Goal: Complete application form: Complete application form

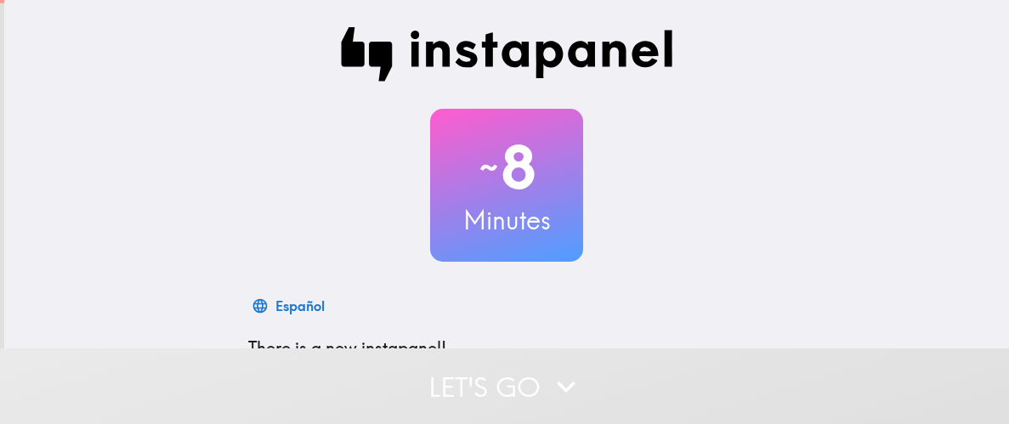
click at [215, 178] on div "~ 8 Minutes Español There is a new instapanel! Your responses will not be made …" at bounding box center [506, 309] width 1005 height 619
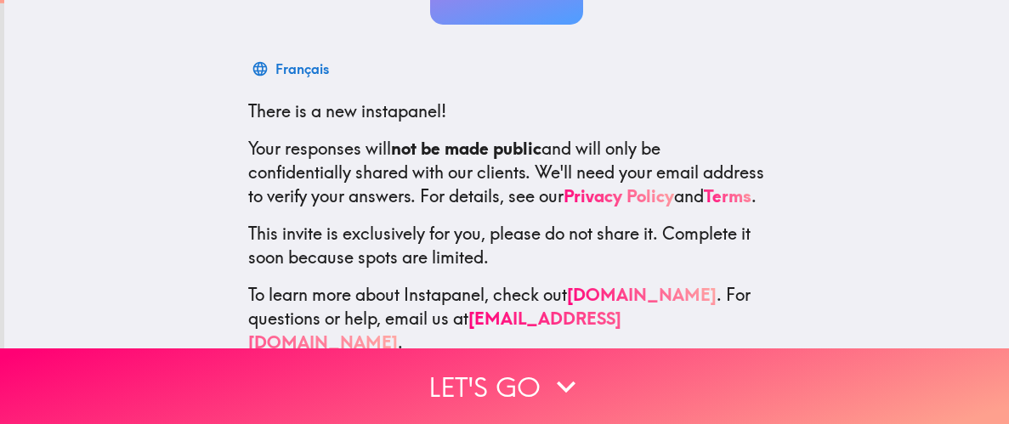
scroll to position [269, 0]
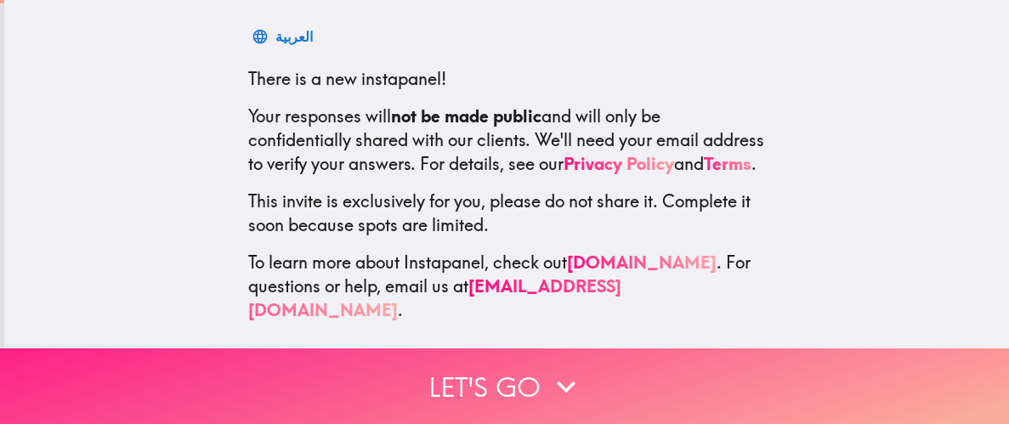
click at [467, 387] on button "Let's go" at bounding box center [504, 386] width 1009 height 76
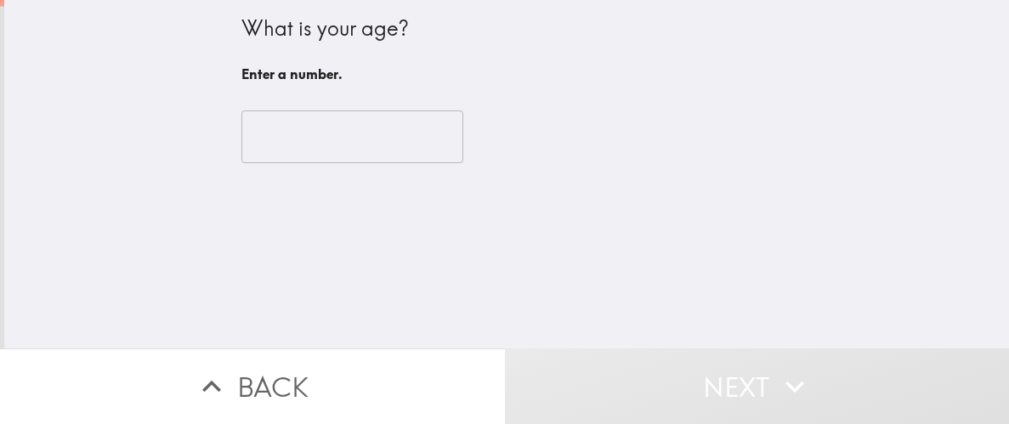
click at [325, 138] on input "number" at bounding box center [352, 136] width 222 height 53
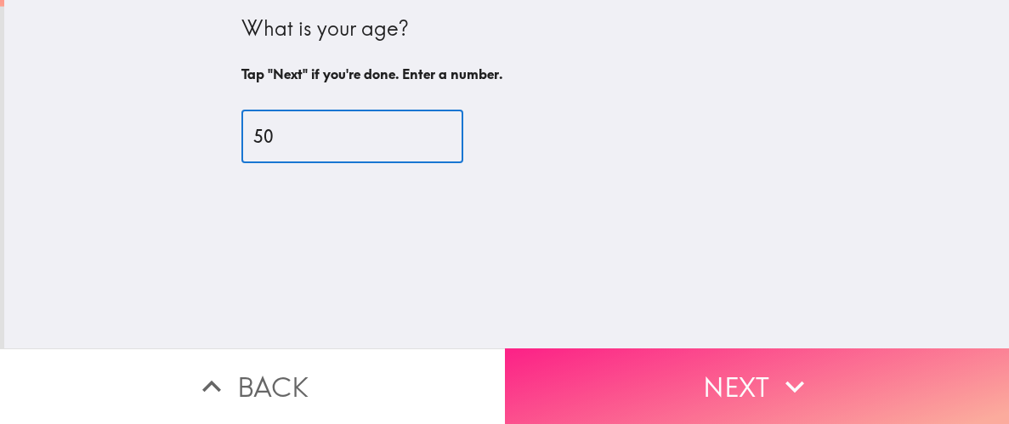
type input "50"
click at [717, 383] on button "Next" at bounding box center [757, 386] width 505 height 76
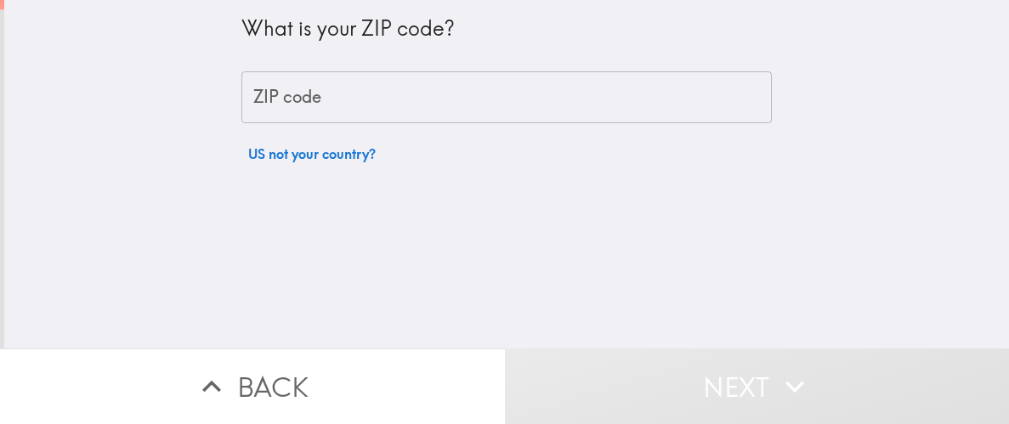
click at [376, 114] on input "ZIP code" at bounding box center [506, 97] width 530 height 53
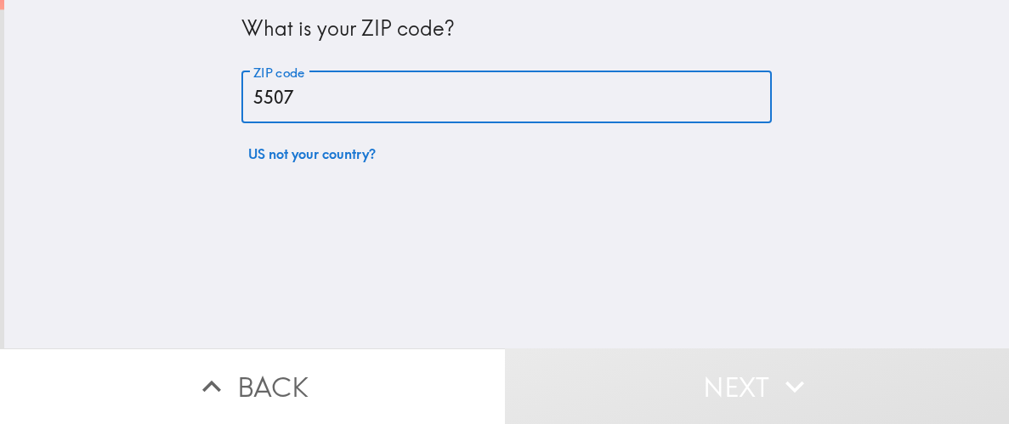
type input "55077"
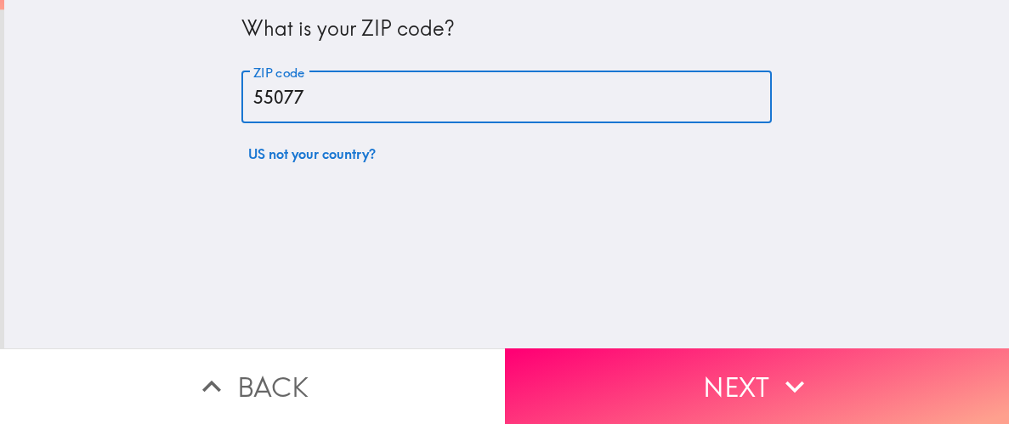
click at [570, 224] on div "What is your ZIP code? ZIP code 55077 ZIP code US not your country?" at bounding box center [506, 174] width 1005 height 348
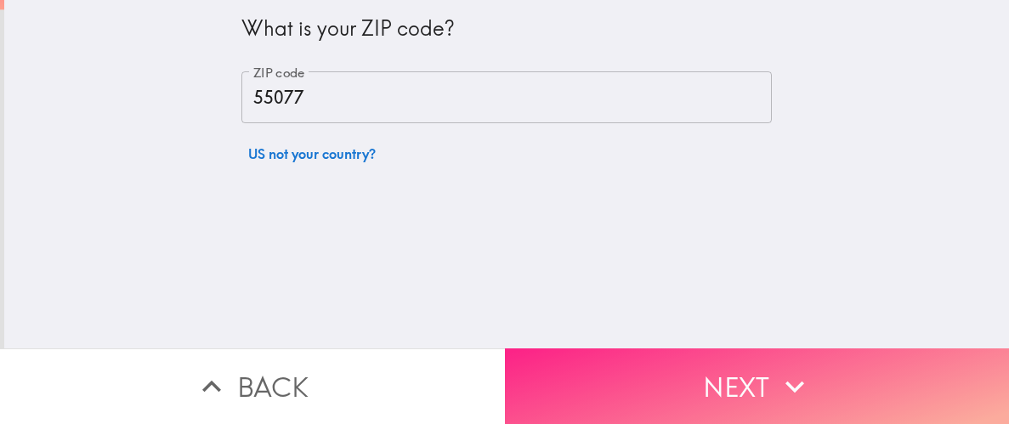
click at [702, 400] on button "Next" at bounding box center [757, 386] width 505 height 76
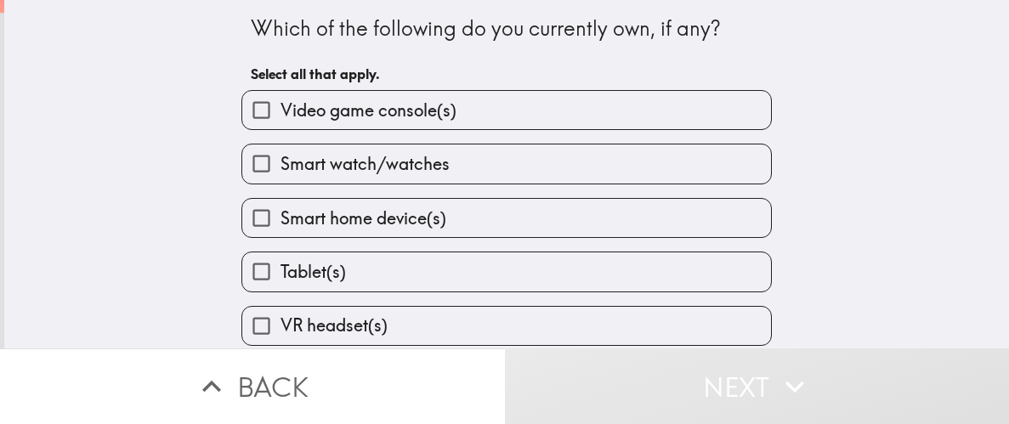
click at [183, 106] on div "Which of the following do you currently own, if any? Select all that apply. Vid…" at bounding box center [506, 174] width 1005 height 348
click at [265, 110] on input "Video game console(s)" at bounding box center [261, 110] width 38 height 38
checkbox input "true"
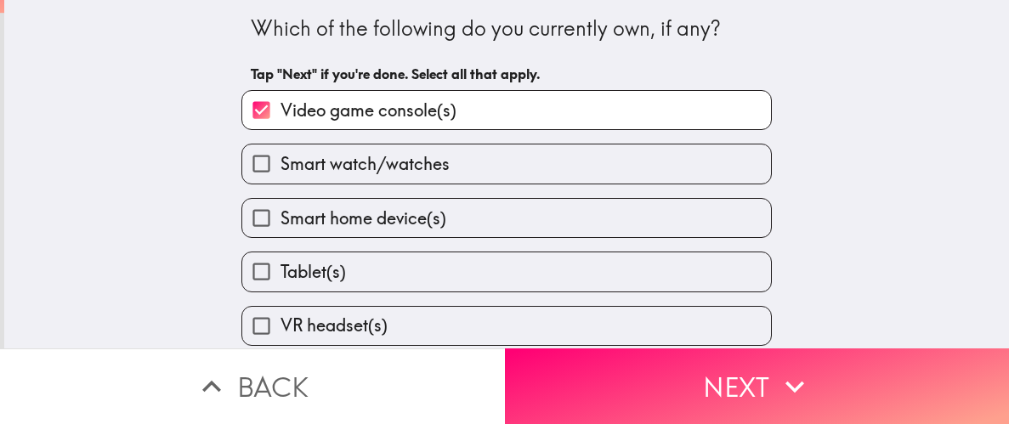
click at [259, 224] on input "Smart home device(s)" at bounding box center [261, 218] width 38 height 38
checkbox input "true"
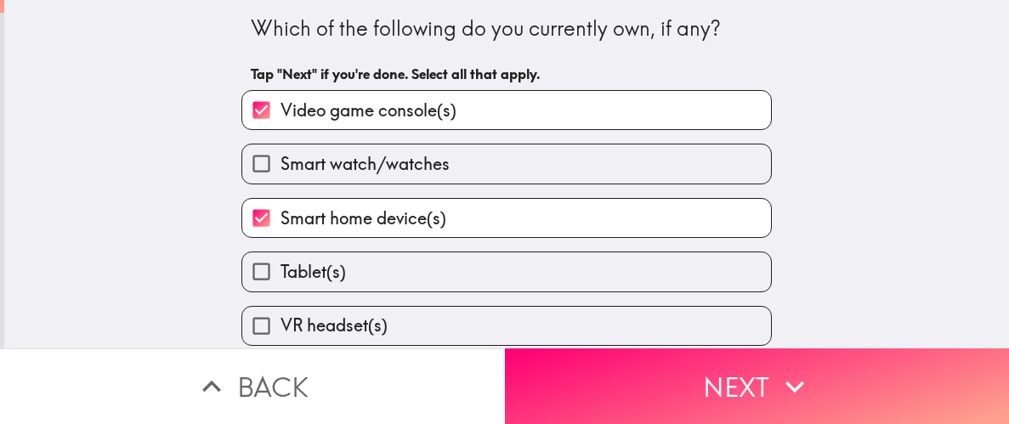
click at [188, 248] on div "Which of the following do you currently own, if any? Tap "Next" if you're done.…" at bounding box center [506, 174] width 1005 height 348
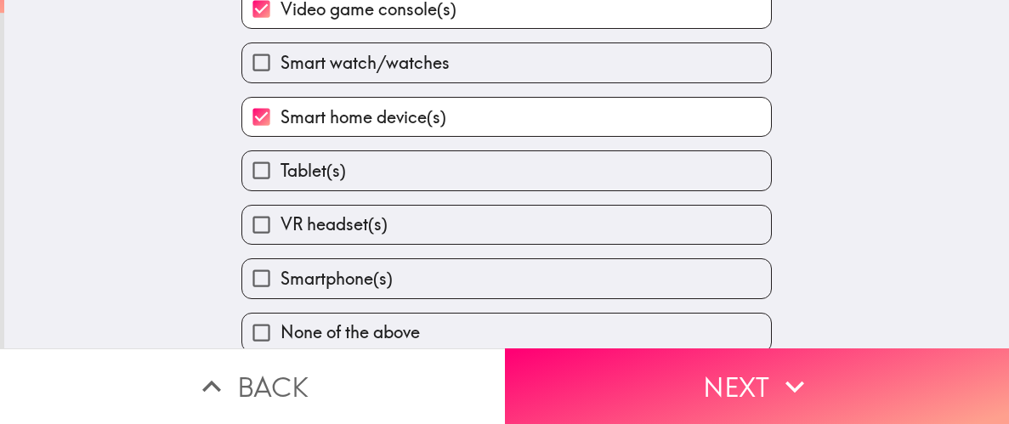
scroll to position [103, 0]
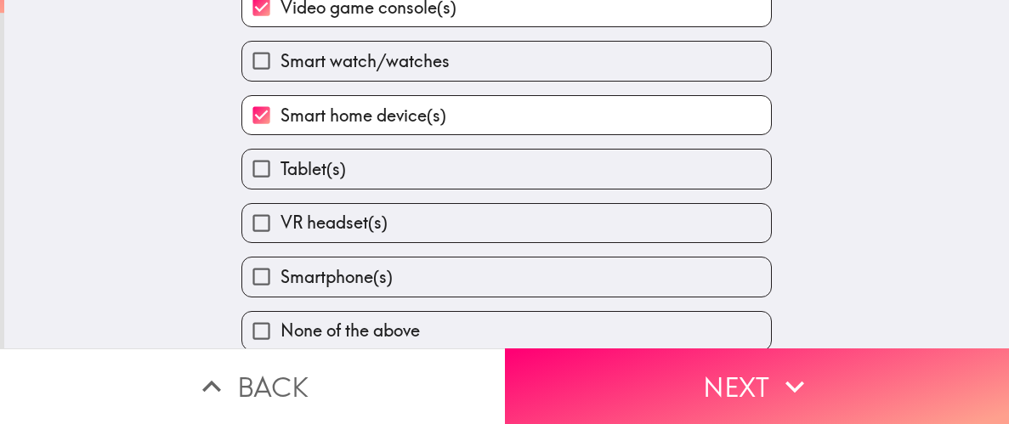
click at [261, 275] on input "Smartphone(s)" at bounding box center [261, 277] width 38 height 38
checkbox input "true"
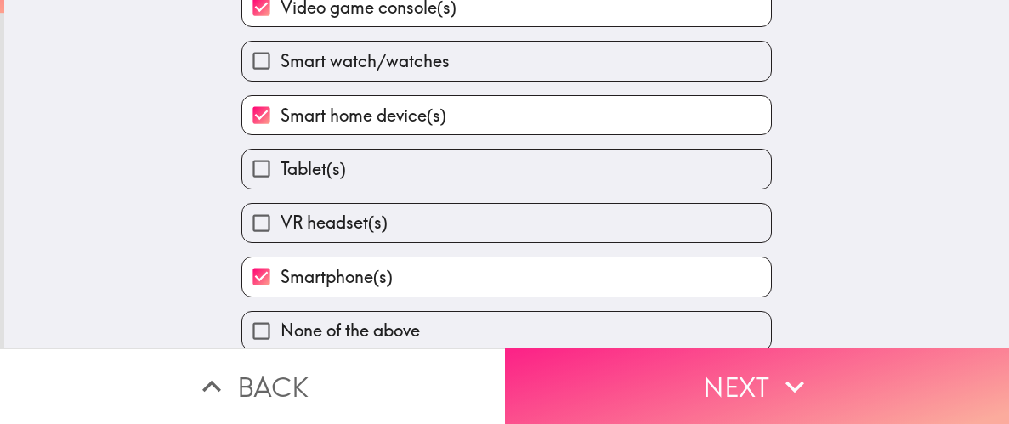
click at [742, 382] on button "Next" at bounding box center [757, 386] width 505 height 76
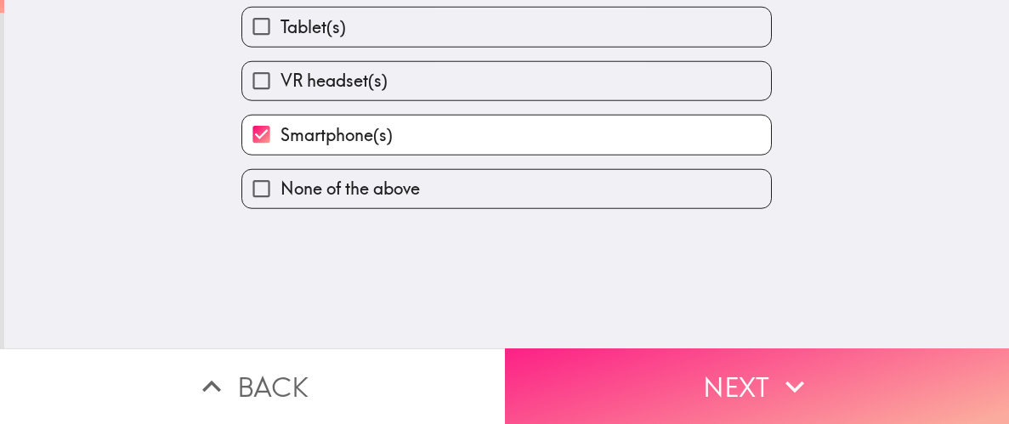
scroll to position [0, 0]
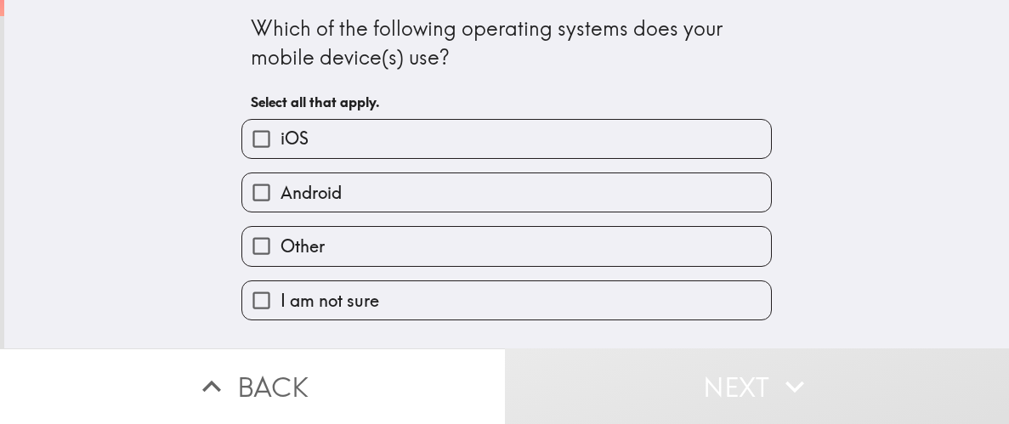
click at [266, 201] on input "Android" at bounding box center [261, 192] width 38 height 38
checkbox input "true"
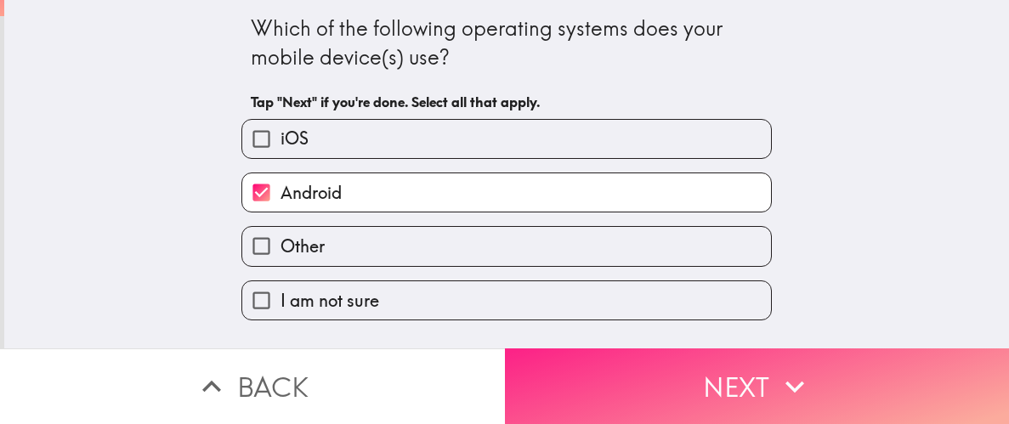
click at [699, 405] on button "Next" at bounding box center [757, 386] width 505 height 76
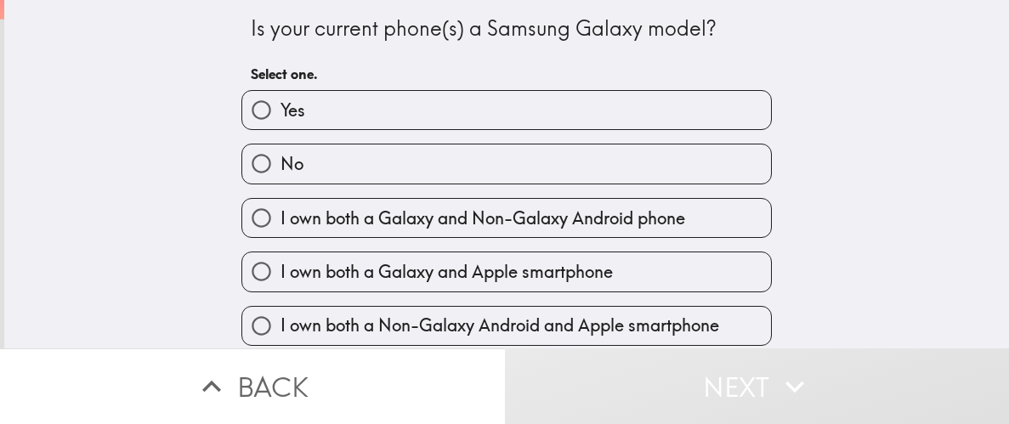
click at [255, 109] on input "Yes" at bounding box center [261, 110] width 38 height 38
radio input "true"
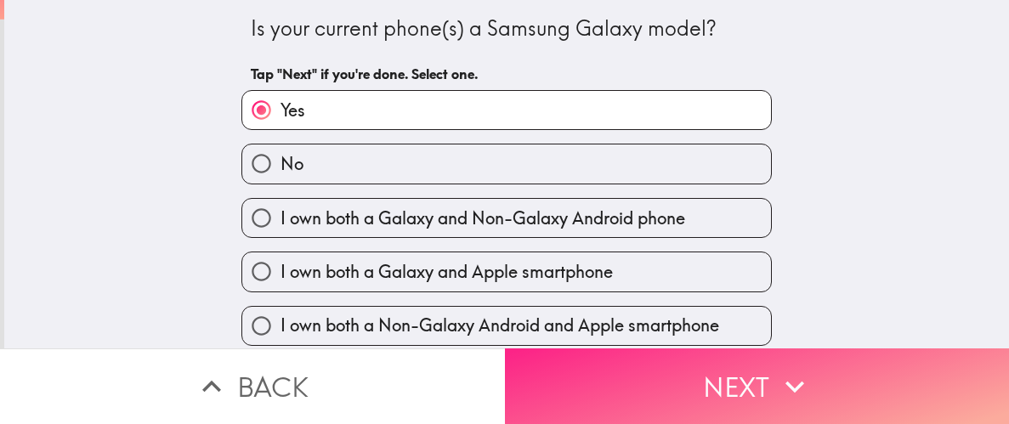
click at [699, 384] on button "Next" at bounding box center [757, 386] width 505 height 76
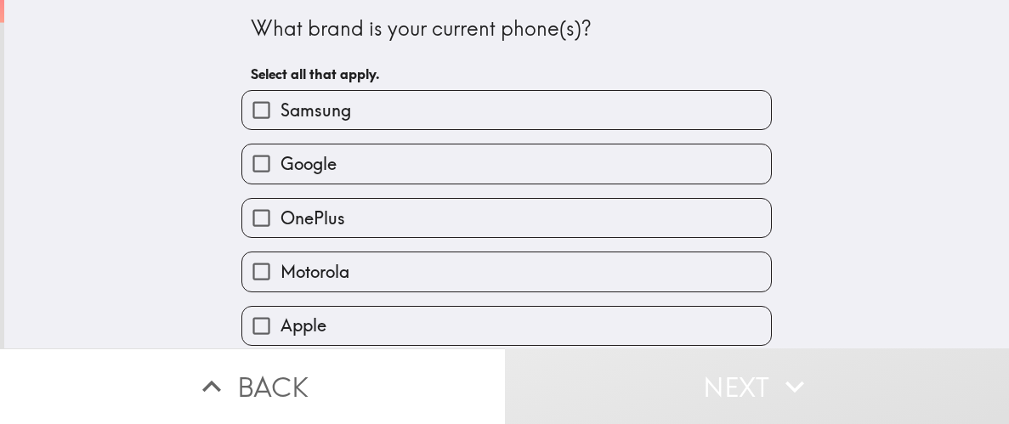
click at [254, 111] on input "Samsung" at bounding box center [261, 110] width 38 height 38
checkbox input "true"
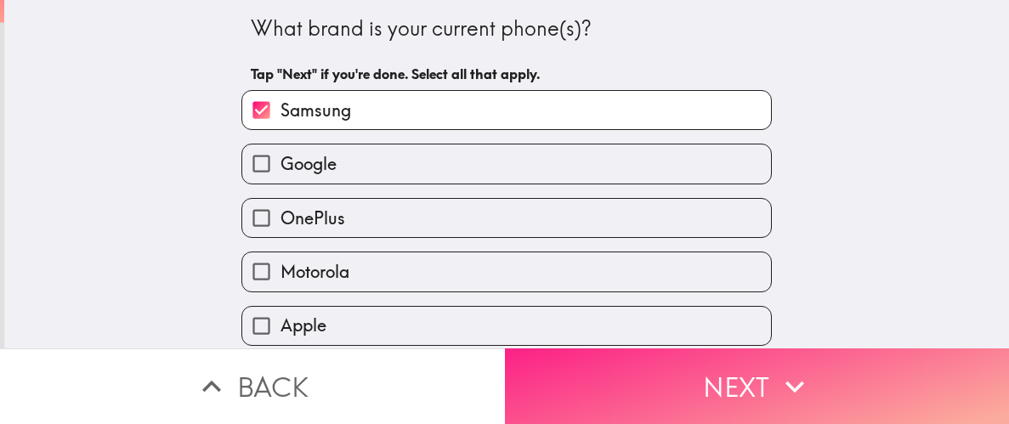
click at [610, 389] on button "Next" at bounding box center [757, 386] width 505 height 76
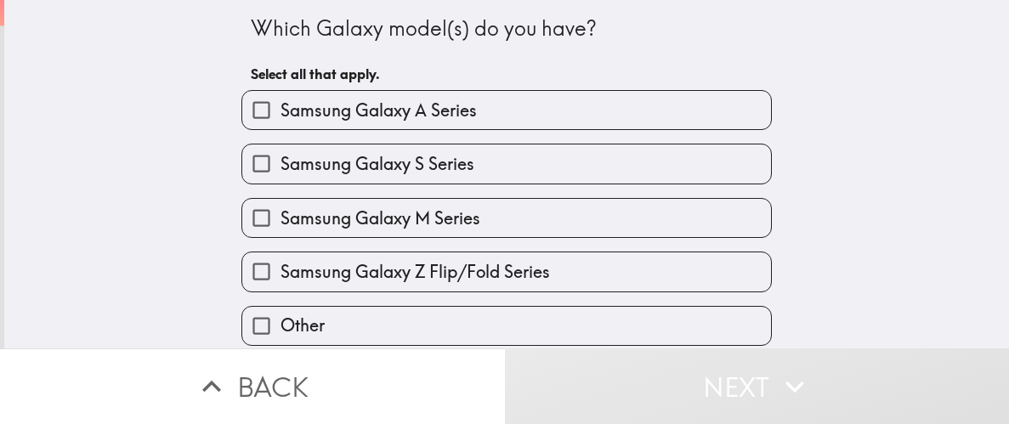
click at [265, 110] on input "Samsung Galaxy A Series" at bounding box center [261, 110] width 38 height 38
checkbox input "true"
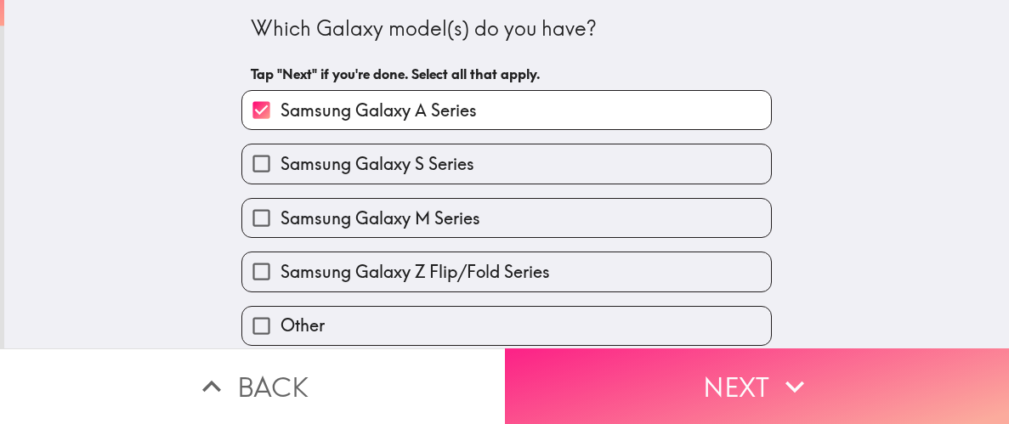
click at [678, 410] on button "Next" at bounding box center [757, 386] width 505 height 76
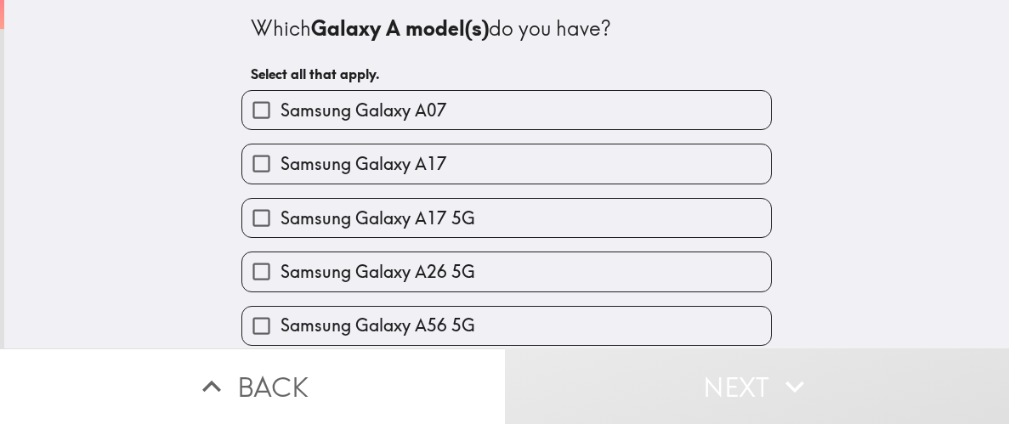
click at [275, 111] on input "Samsung Galaxy A07" at bounding box center [261, 110] width 38 height 38
checkbox input "true"
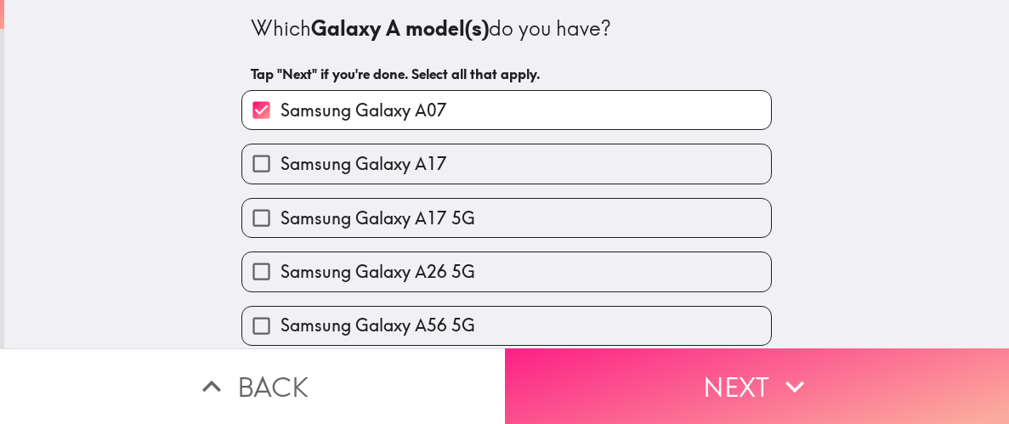
click at [773, 395] on button "Next" at bounding box center [757, 386] width 505 height 76
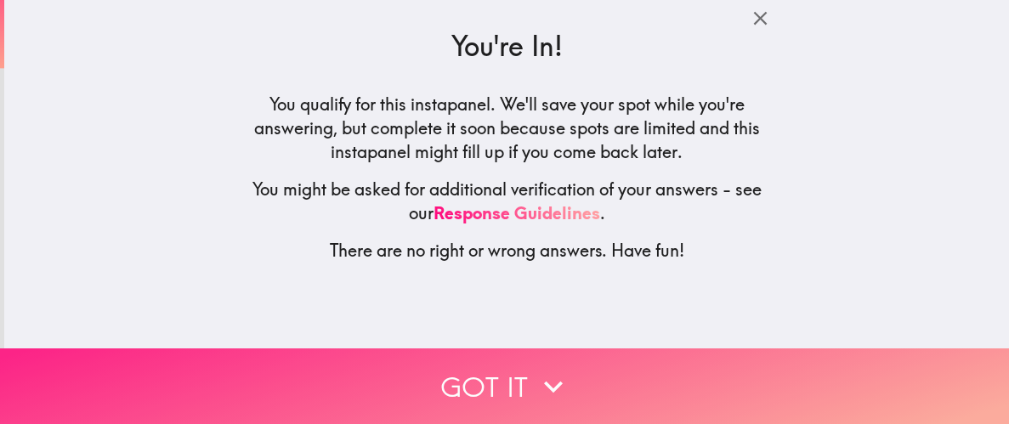
click at [482, 382] on button "Got it" at bounding box center [504, 386] width 1009 height 76
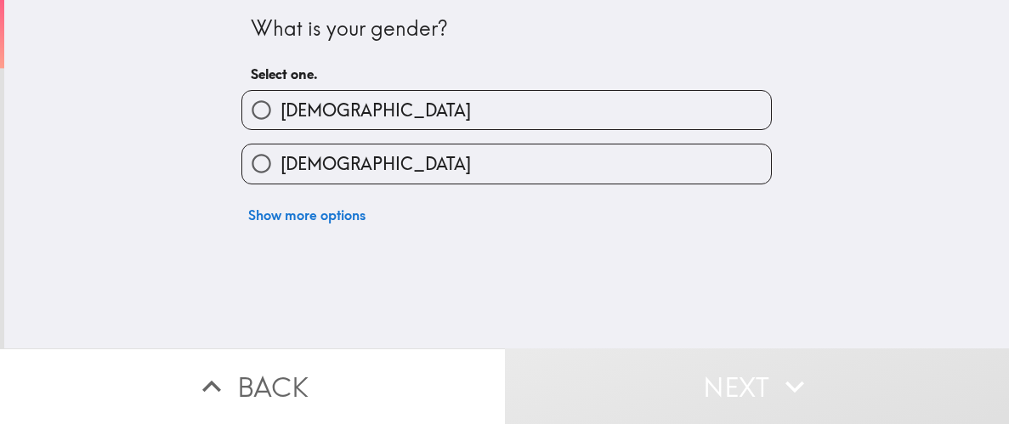
click at [258, 104] on input "[DEMOGRAPHIC_DATA]" at bounding box center [261, 110] width 38 height 38
radio input "true"
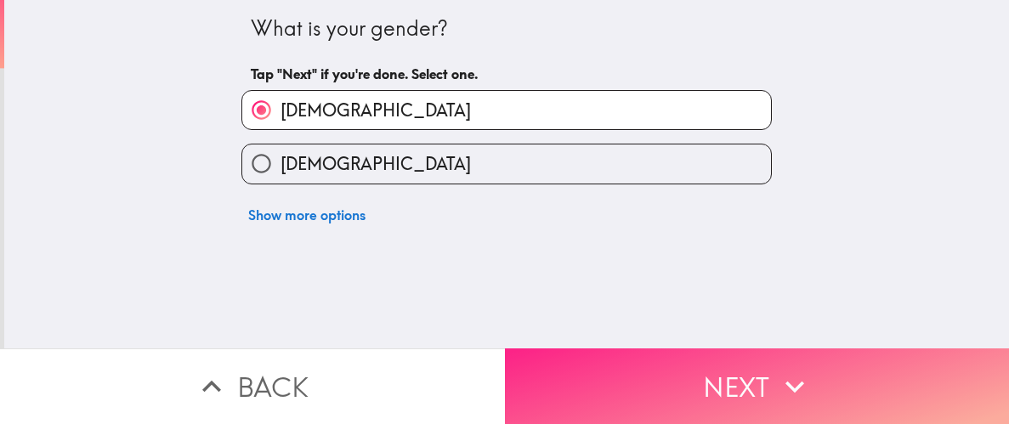
click at [735, 381] on button "Next" at bounding box center [757, 386] width 505 height 76
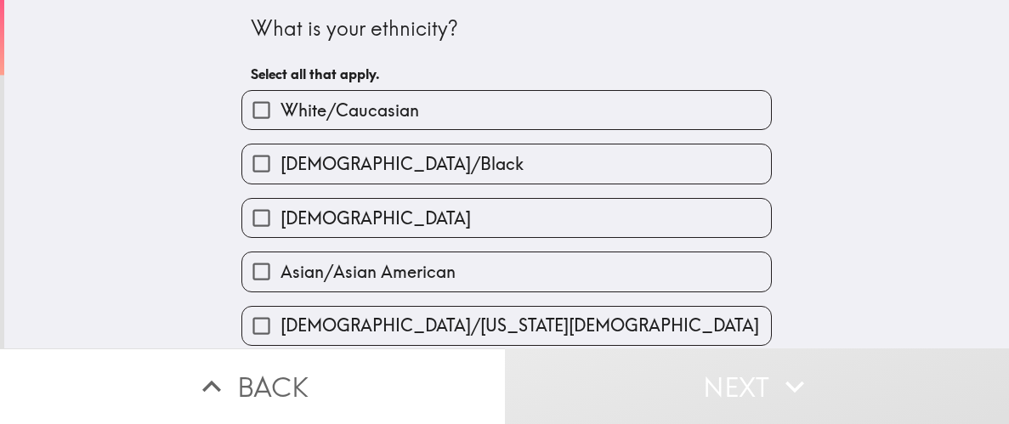
click at [260, 164] on input "[DEMOGRAPHIC_DATA]/Black" at bounding box center [261, 163] width 38 height 38
checkbox input "true"
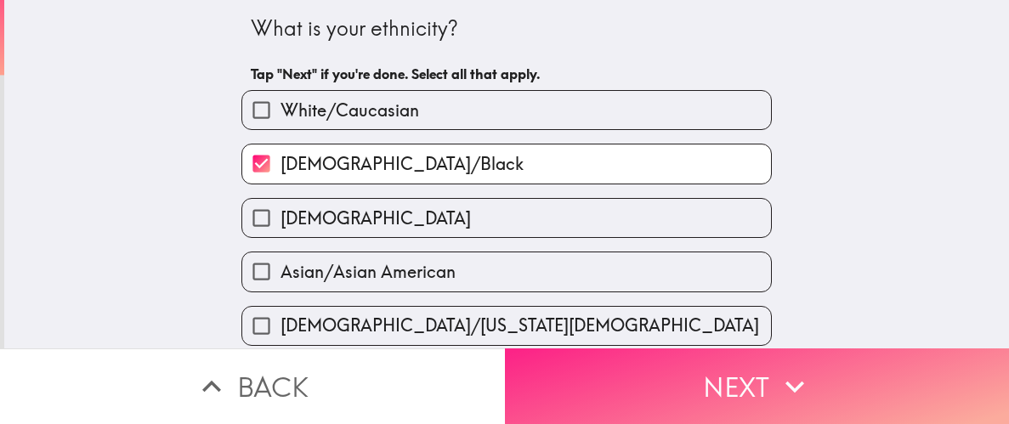
click at [694, 410] on button "Next" at bounding box center [757, 386] width 505 height 76
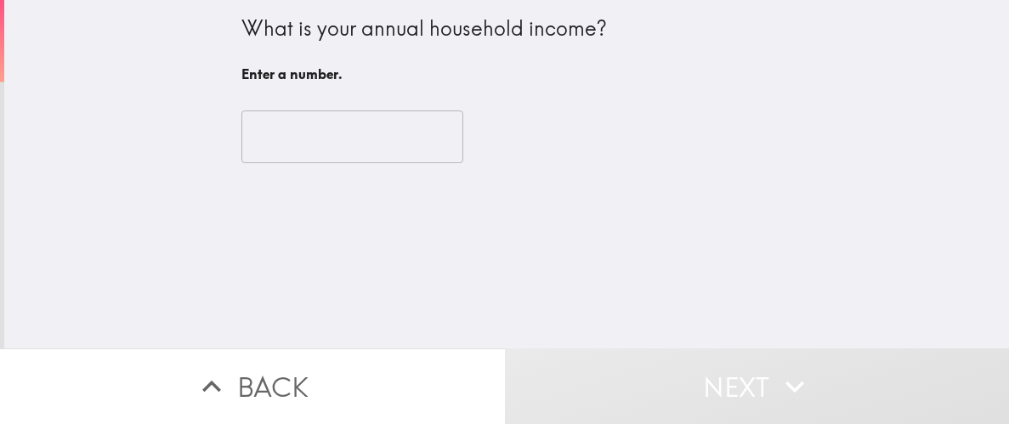
click at [335, 106] on div "​" at bounding box center [506, 136] width 530 height 93
click at [331, 129] on input "number" at bounding box center [352, 136] width 222 height 53
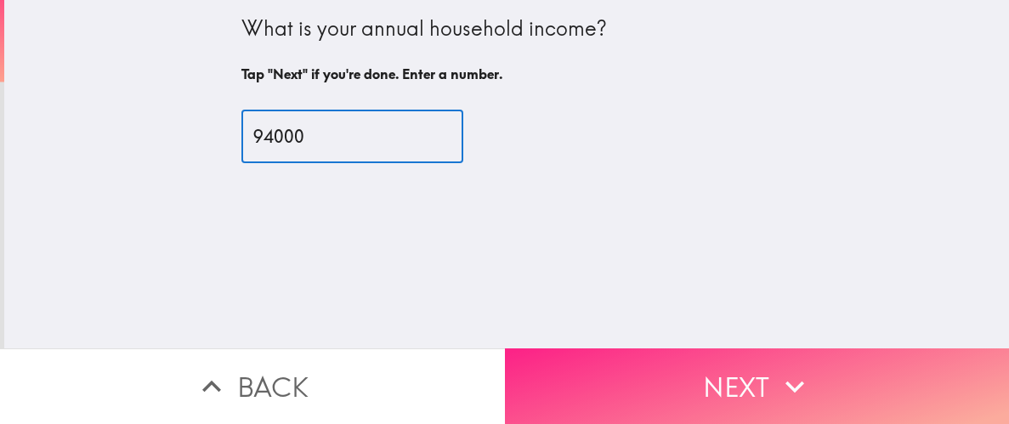
type input "94000"
click at [665, 377] on button "Next" at bounding box center [757, 386] width 505 height 76
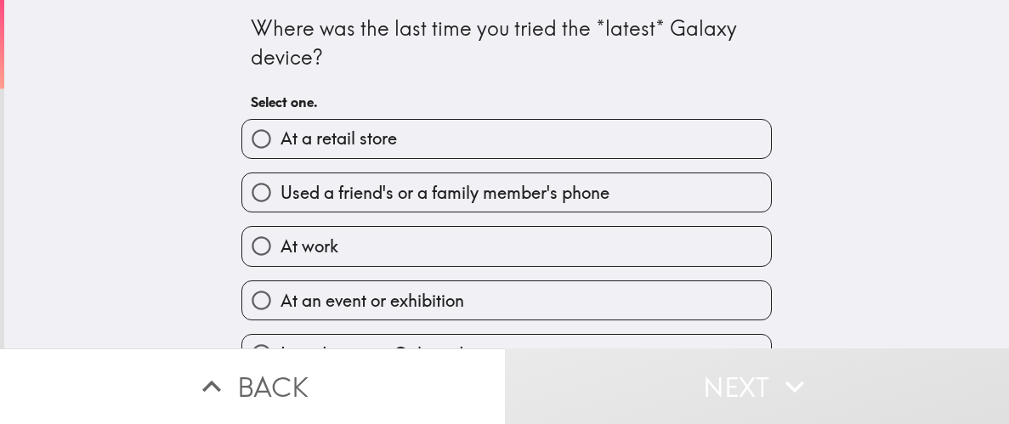
click at [201, 97] on div "Where was the last time you tried the *latest* Galaxy device? Select one. At a …" at bounding box center [506, 174] width 1005 height 348
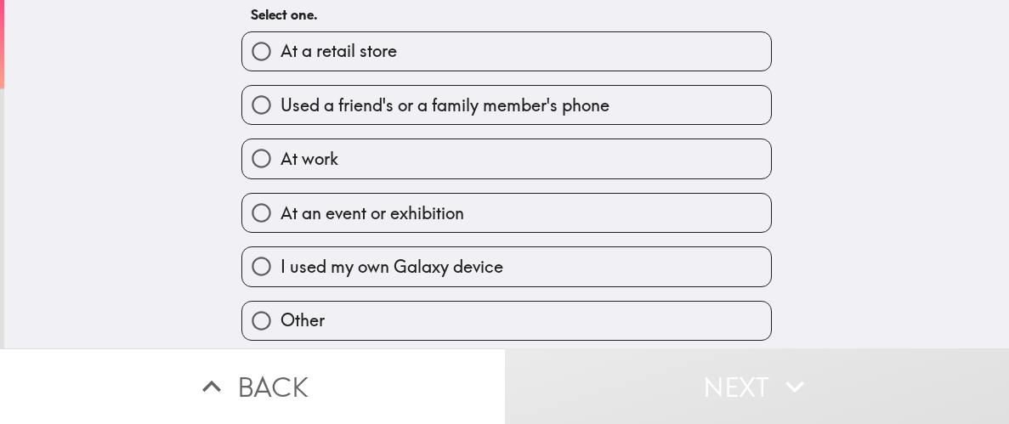
scroll to position [101, 0]
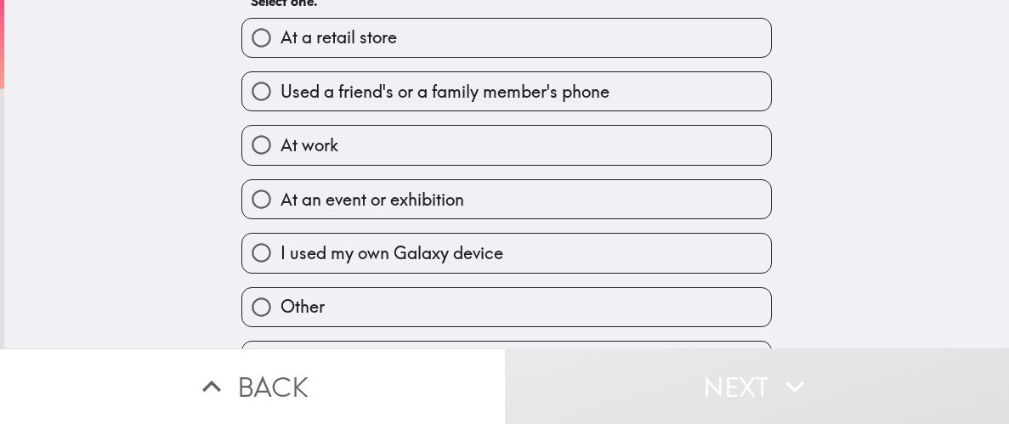
click at [268, 251] on input "I used my own Galaxy device" at bounding box center [261, 253] width 38 height 38
radio input "true"
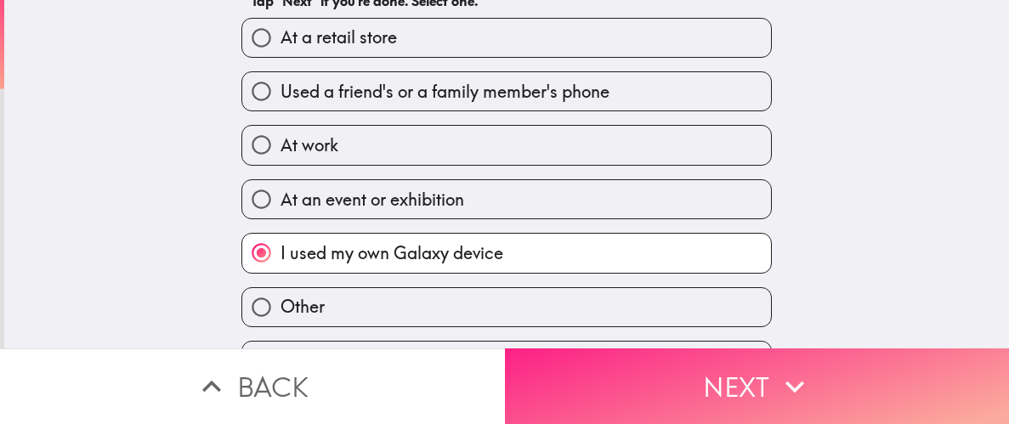
click at [688, 384] on button "Next" at bounding box center [757, 386] width 505 height 76
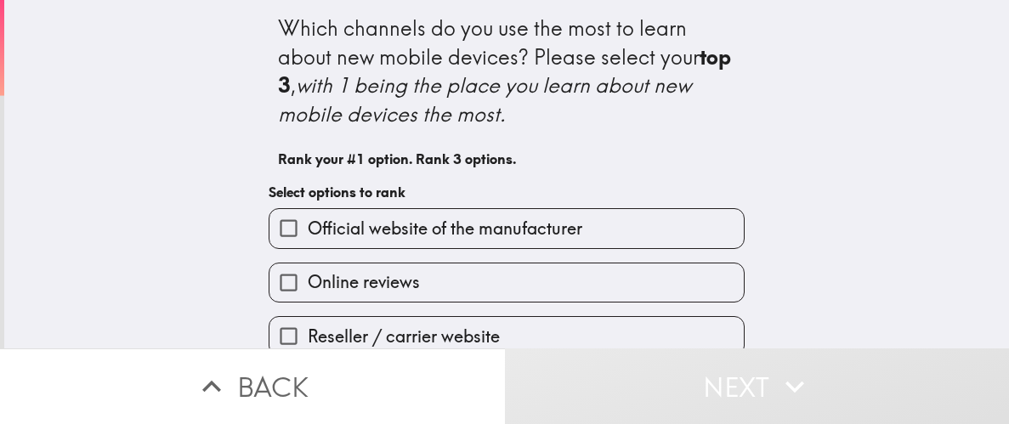
click at [134, 177] on div "Which channels do you use the most to learn about new mobile devices? Please se…" at bounding box center [506, 174] width 1005 height 348
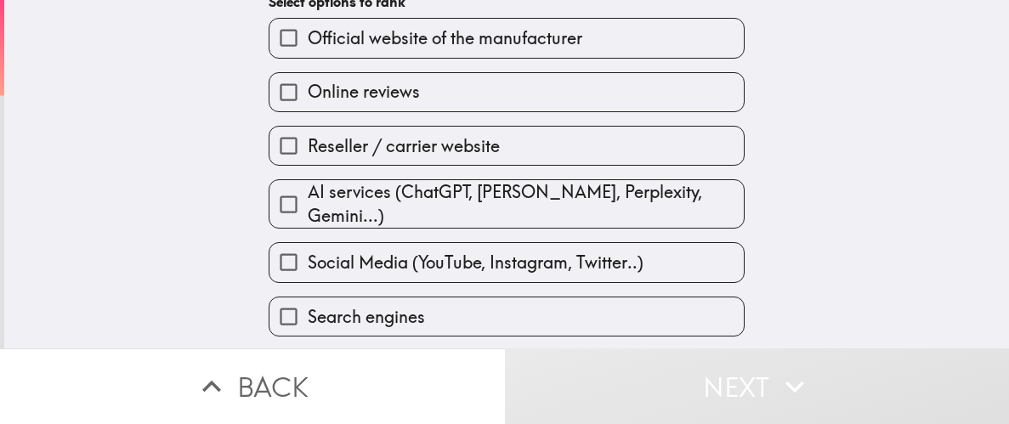
scroll to position [237, 0]
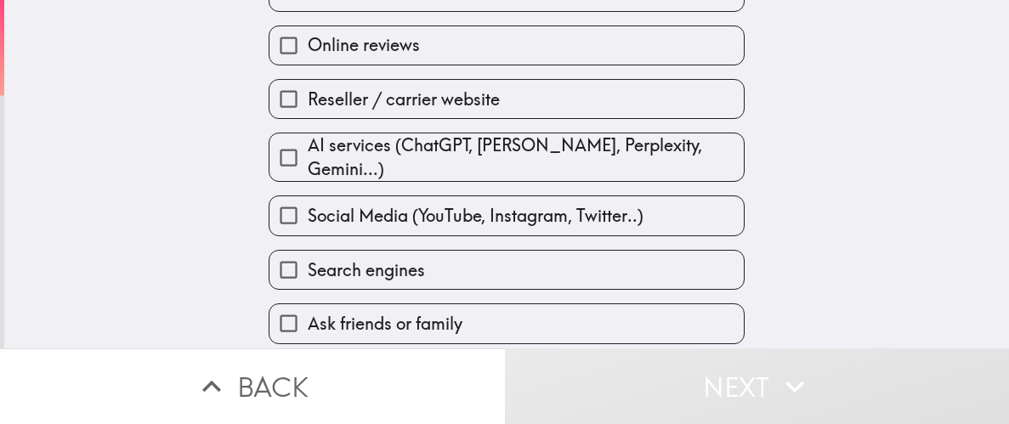
click at [292, 259] on input "Search engines" at bounding box center [288, 270] width 38 height 38
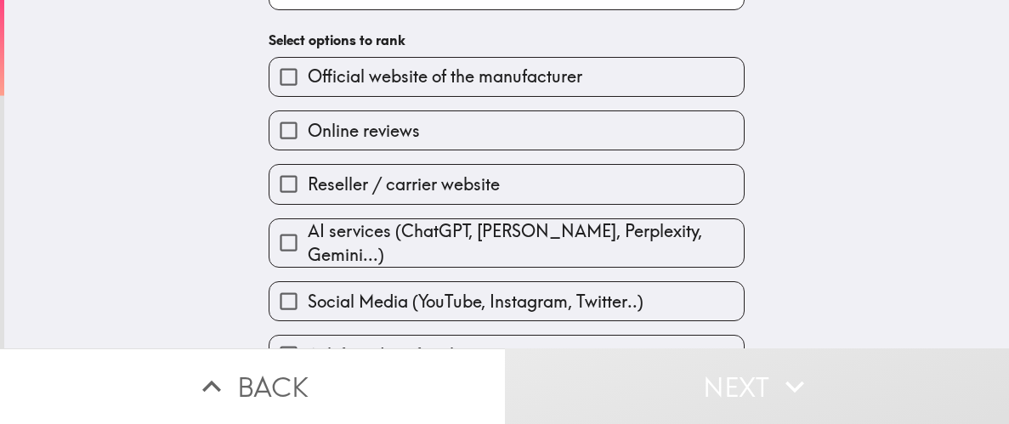
scroll to position [211, 0]
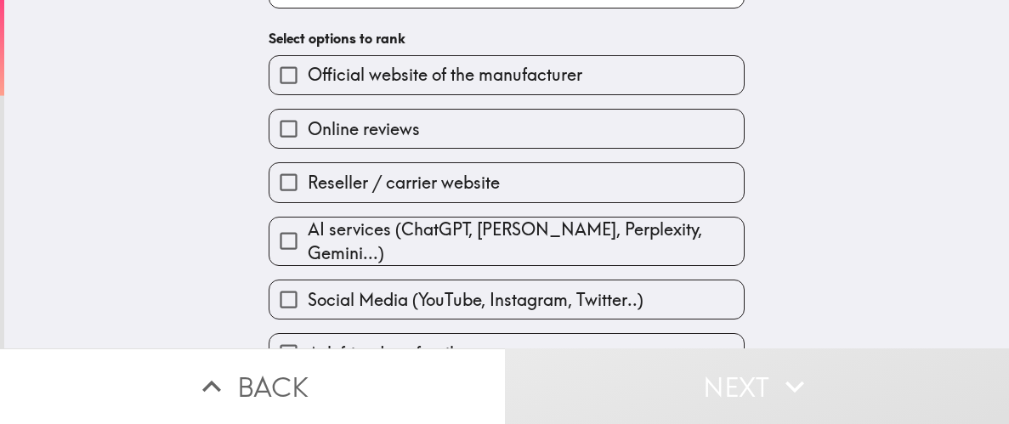
click at [288, 71] on input "Official website of the manufacturer" at bounding box center [288, 75] width 38 height 38
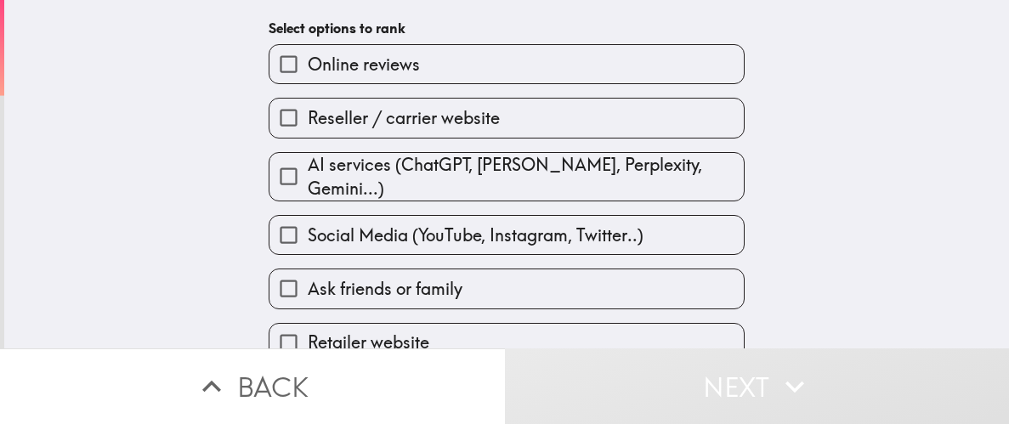
scroll to position [282, 0]
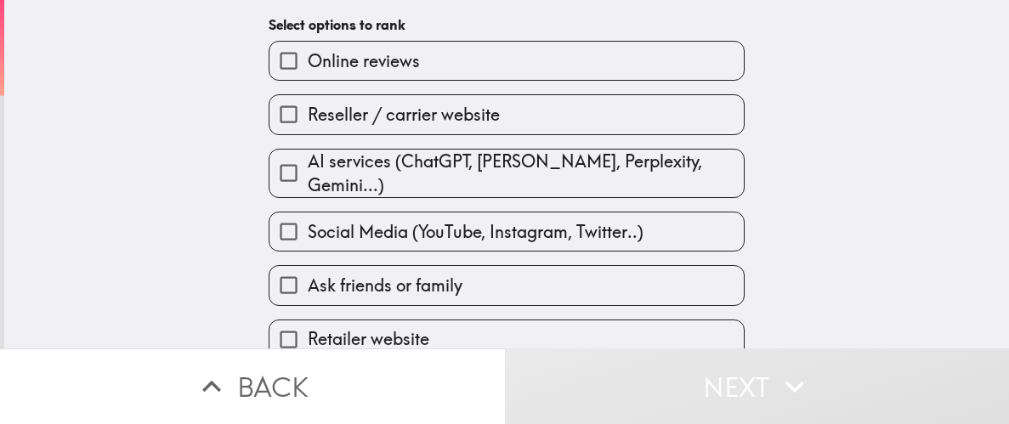
click at [286, 120] on input "Reseller / carrier website" at bounding box center [288, 114] width 38 height 38
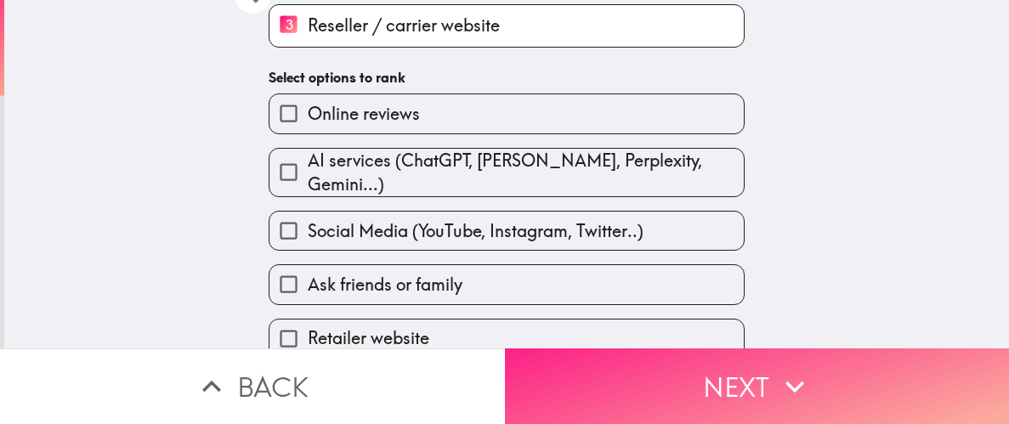
click at [730, 410] on button "Next" at bounding box center [757, 386] width 505 height 76
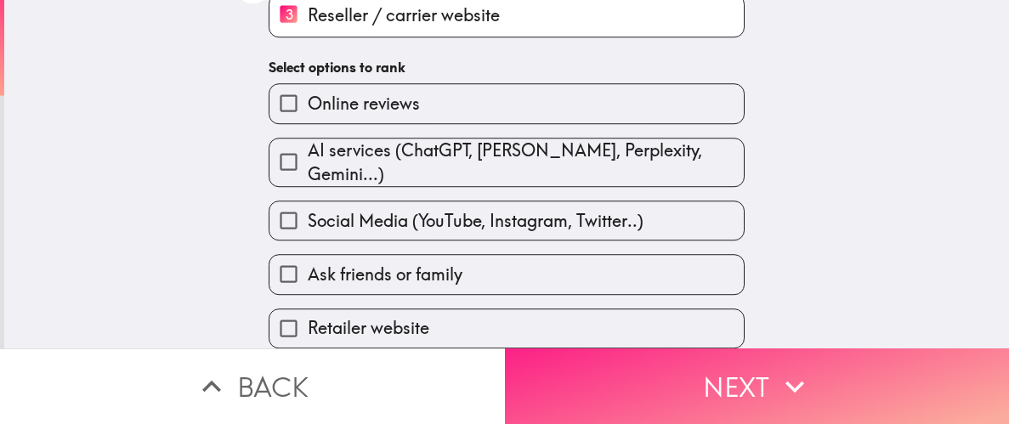
scroll to position [0, 0]
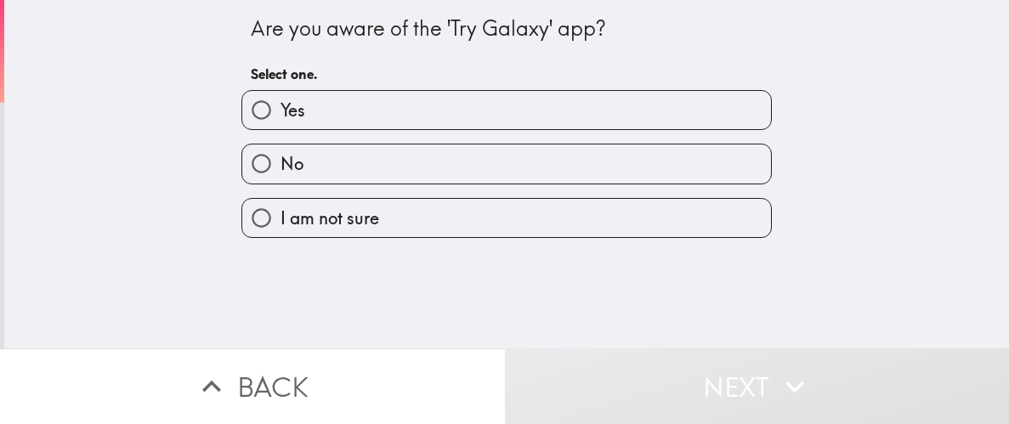
click at [260, 164] on input "No" at bounding box center [261, 163] width 38 height 38
radio input "true"
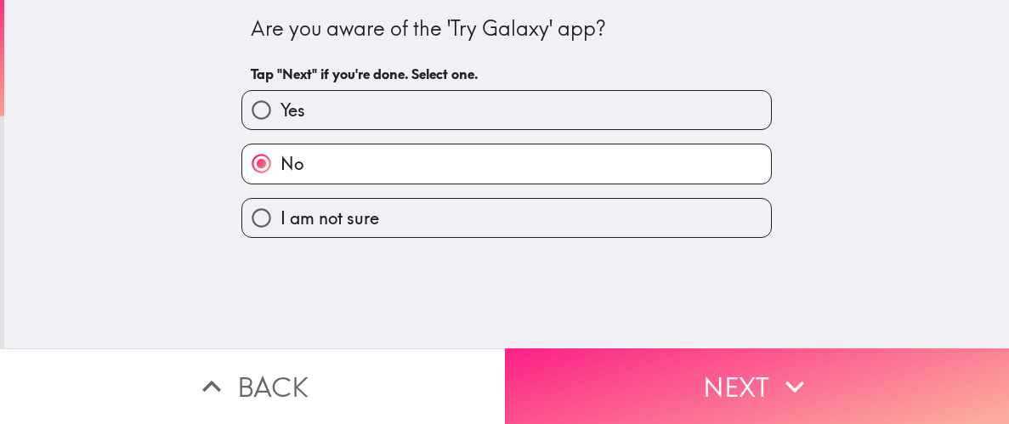
click at [668, 380] on button "Next" at bounding box center [757, 386] width 505 height 76
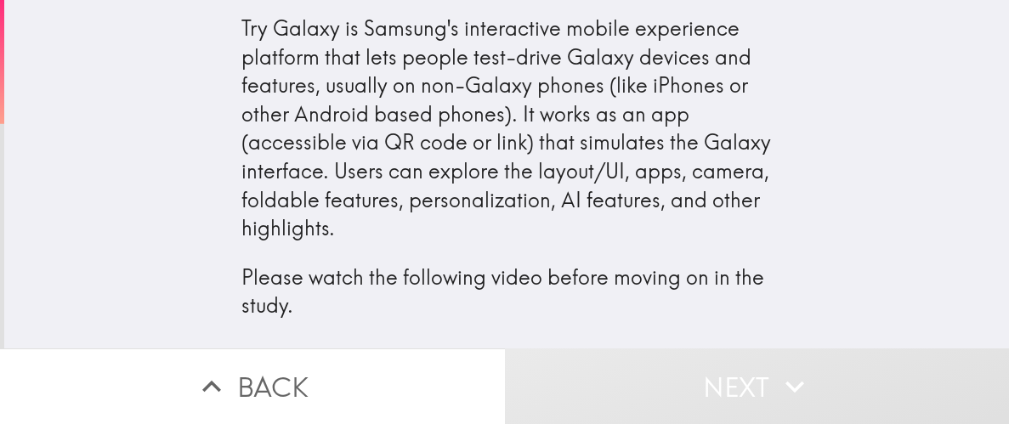
click at [167, 150] on div "Try Galaxy is Samsung's interactive mobile experience platform that lets people…" at bounding box center [506, 177] width 1005 height 355
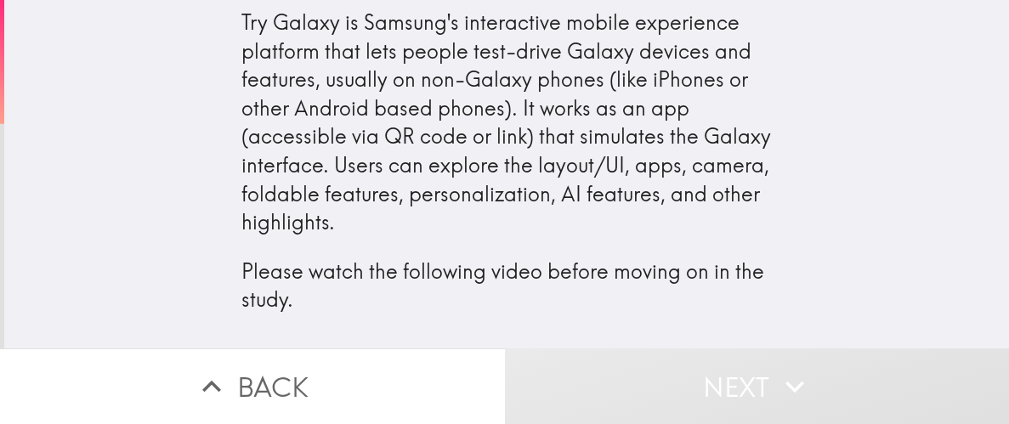
click at [363, 269] on p "Please watch the following video before moving on in the study." at bounding box center [506, 286] width 530 height 57
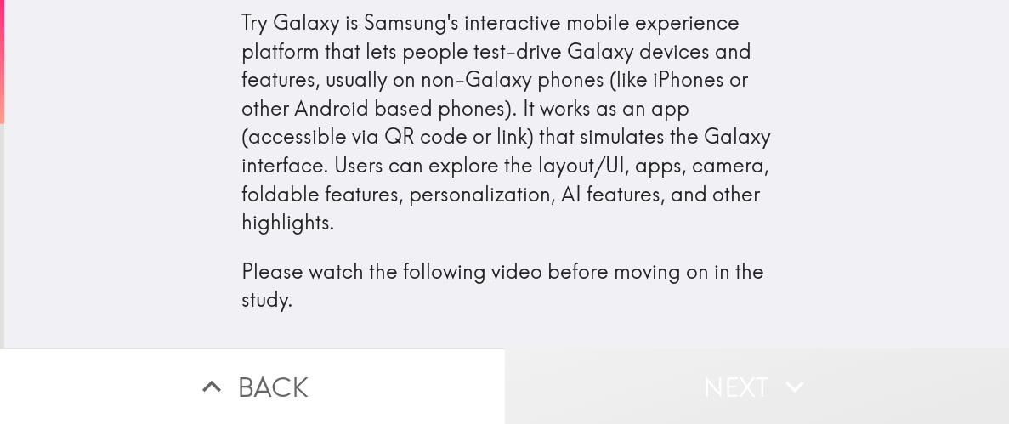
click at [681, 407] on button "Next" at bounding box center [757, 386] width 505 height 76
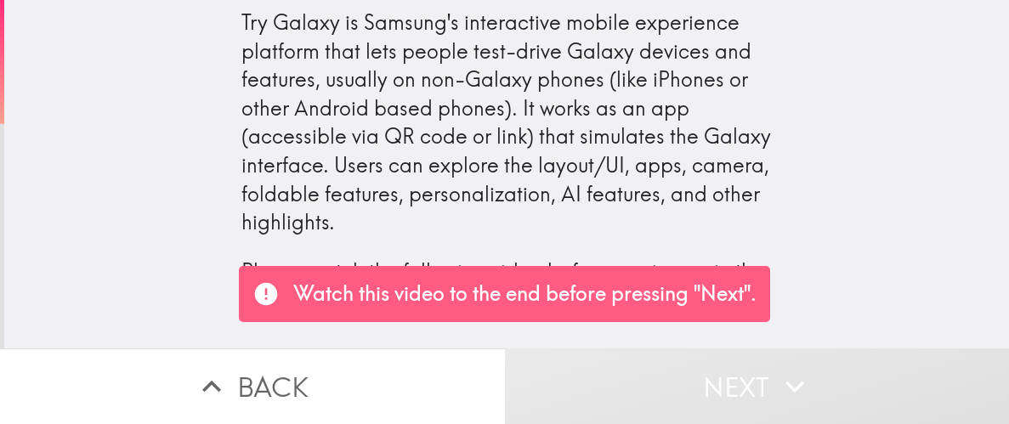
click at [419, 295] on p "Watch this video to the end before pressing "Next"." at bounding box center [524, 294] width 463 height 29
click at [805, 247] on div "Try Galaxy is Samsung's interactive mobile experience platform that lets people…" at bounding box center [506, 171] width 1005 height 355
drag, startPoint x: 529, startPoint y: 123, endPoint x: 484, endPoint y: 8, distance: 123.7
click at [484, 8] on div "Try Galaxy is Samsung's interactive mobile experience platform that lets people…" at bounding box center [506, 161] width 530 height 306
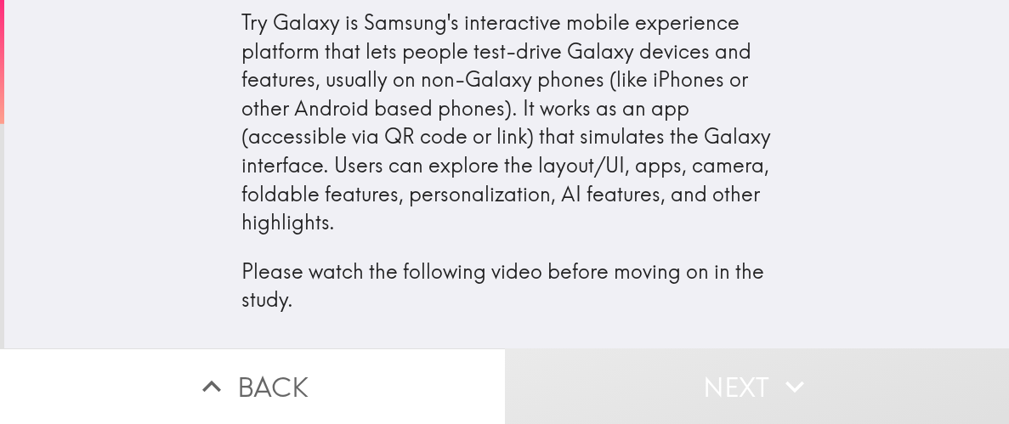
click at [173, 153] on div "Try Galaxy is Samsung's interactive mobile experience platform that lets people…" at bounding box center [506, 171] width 1005 height 355
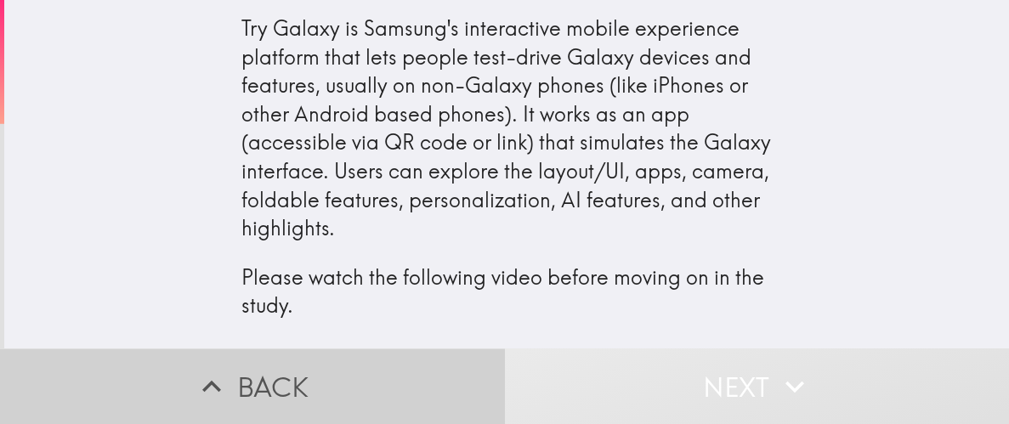
click at [399, 373] on button "Back" at bounding box center [252, 386] width 505 height 76
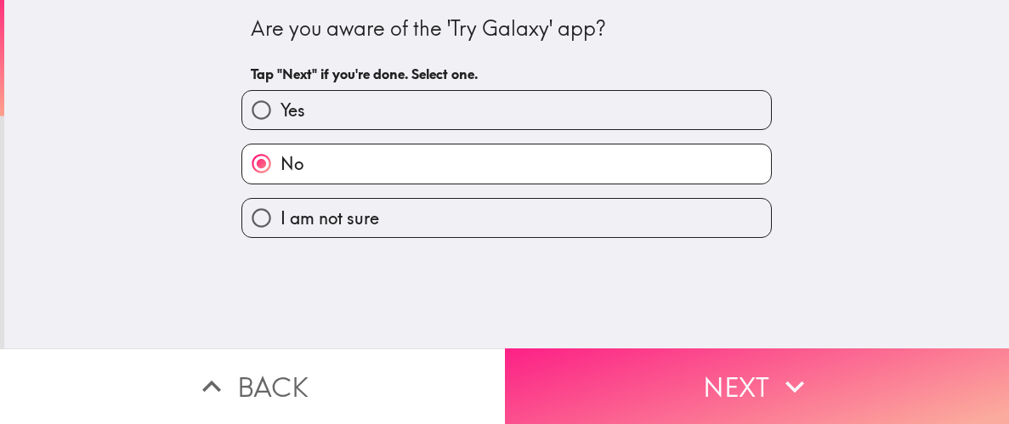
click at [661, 410] on button "Next" at bounding box center [757, 386] width 505 height 76
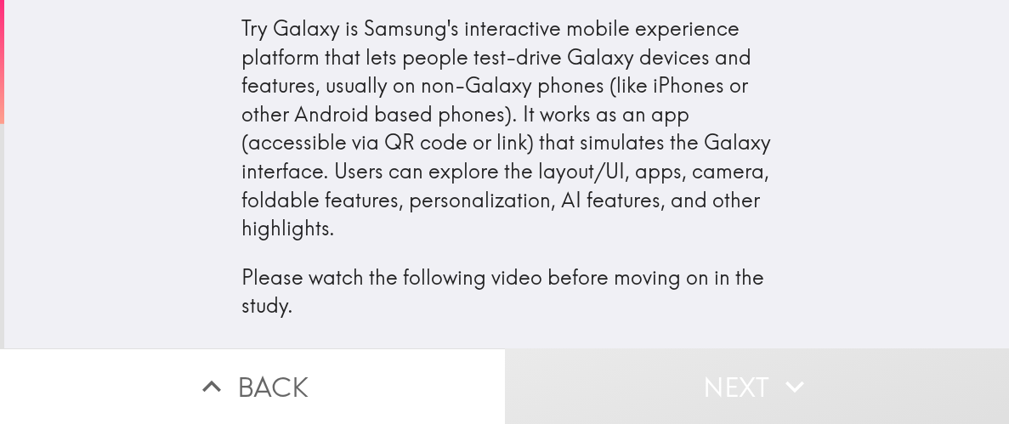
click at [603, 251] on div "Try Galaxy is Samsung's interactive mobile experience platform that lets people…" at bounding box center [506, 167] width 530 height 306
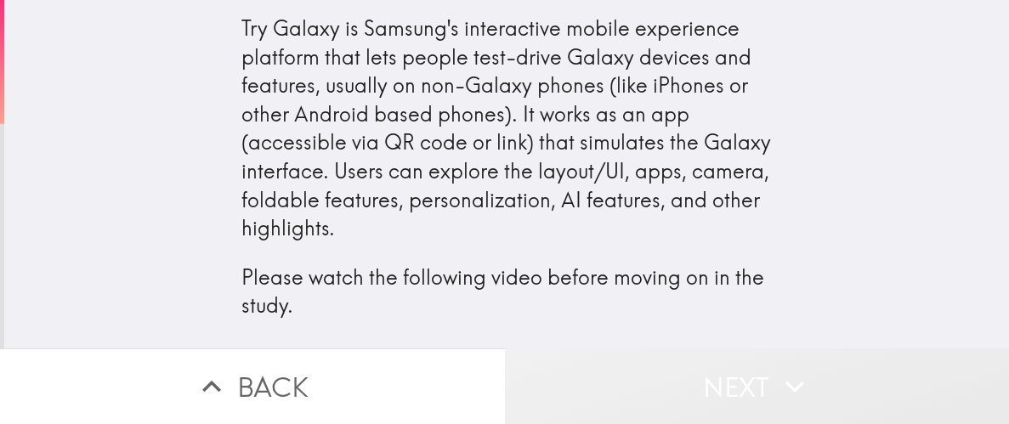
click at [699, 401] on button "Next" at bounding box center [757, 386] width 505 height 76
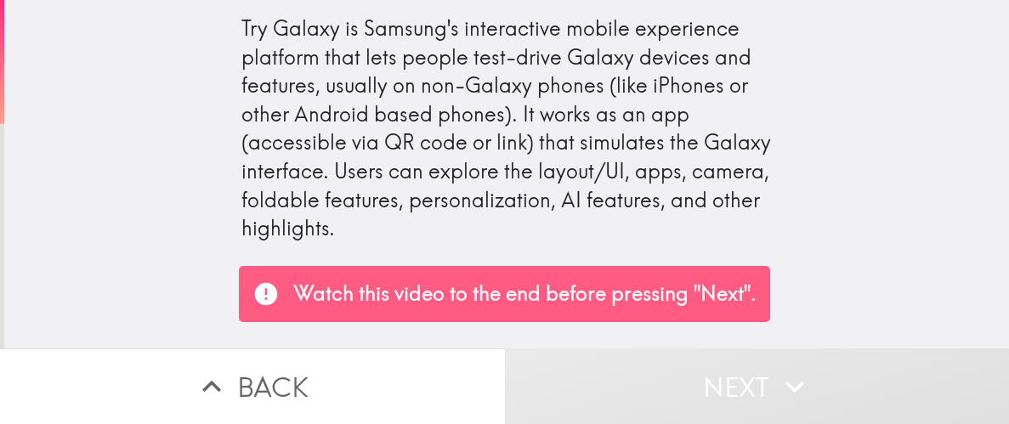
click at [466, 286] on p "Watch this video to the end before pressing "Next"." at bounding box center [524, 294] width 463 height 29
click at [351, 211] on div "Try Galaxy is Samsung's interactive mobile experience platform that lets people…" at bounding box center [506, 167] width 530 height 306
click at [166, 198] on div "Try Galaxy is Samsung's interactive mobile experience platform that lets people…" at bounding box center [506, 177] width 1005 height 355
